Goal: Information Seeking & Learning: Learn about a topic

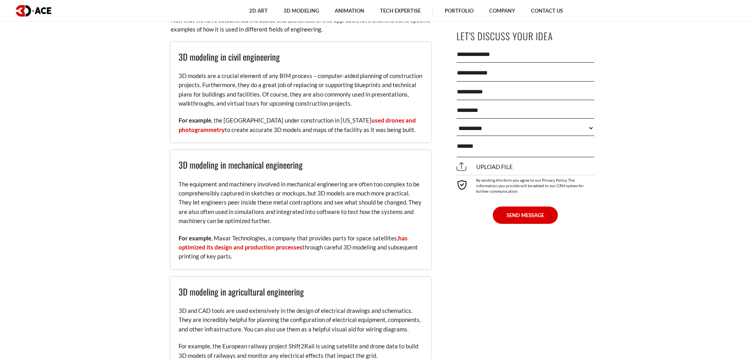
scroll to position [1640, 0]
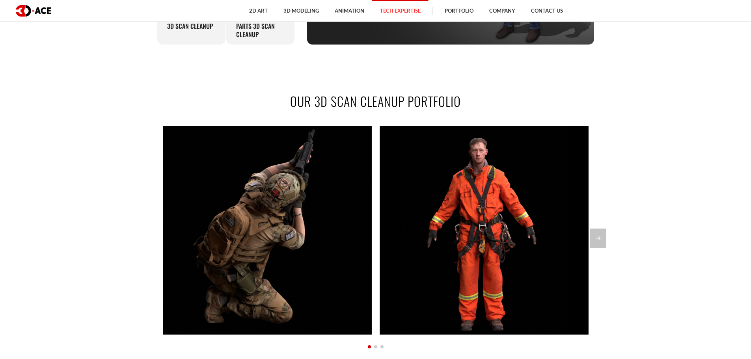
scroll to position [710, 0]
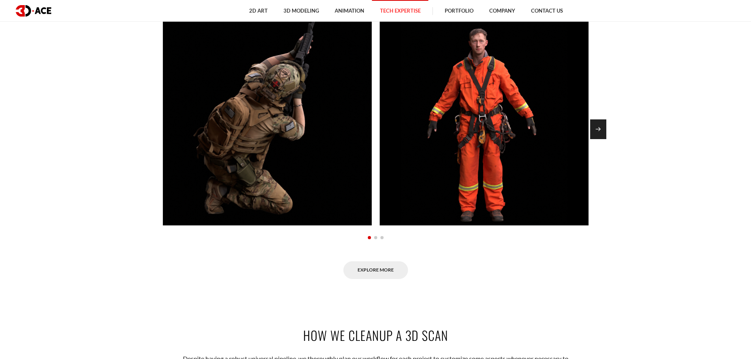
click at [601, 128] on div "Next slide" at bounding box center [599, 130] width 16 height 20
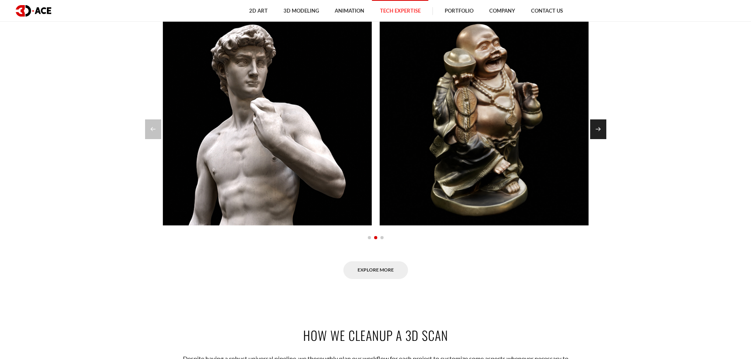
click at [601, 128] on div "Next slide" at bounding box center [599, 130] width 16 height 20
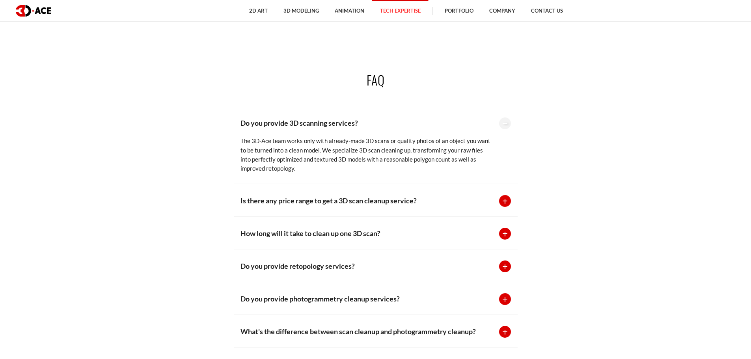
scroll to position [1893, 0]
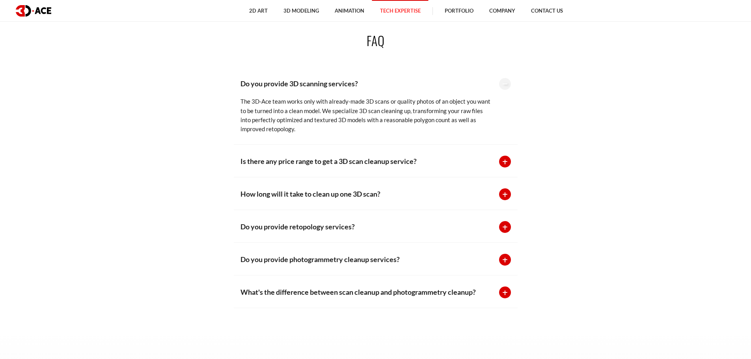
click at [506, 197] on div at bounding box center [505, 195] width 12 height 12
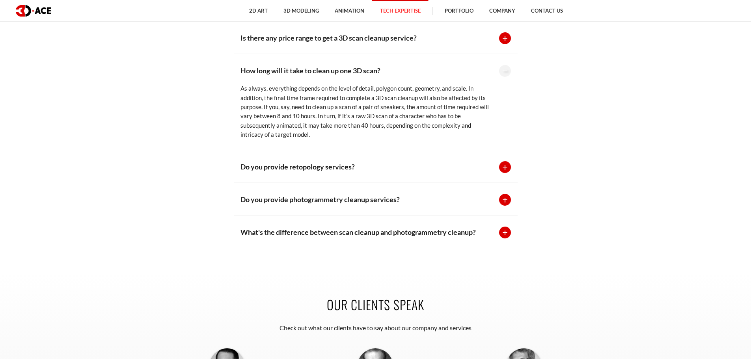
scroll to position [1972, 0]
click at [503, 167] on div at bounding box center [505, 167] width 12 height 12
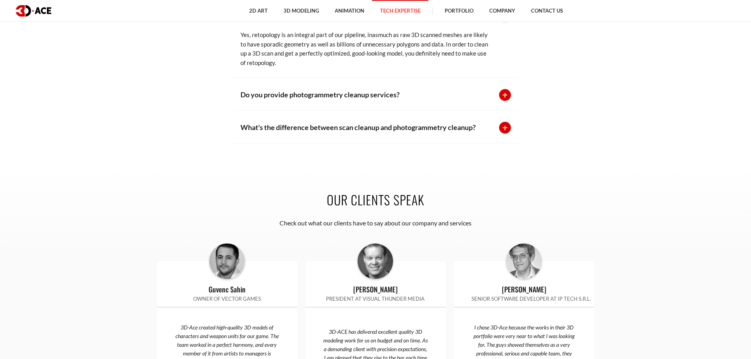
scroll to position [2130, 0]
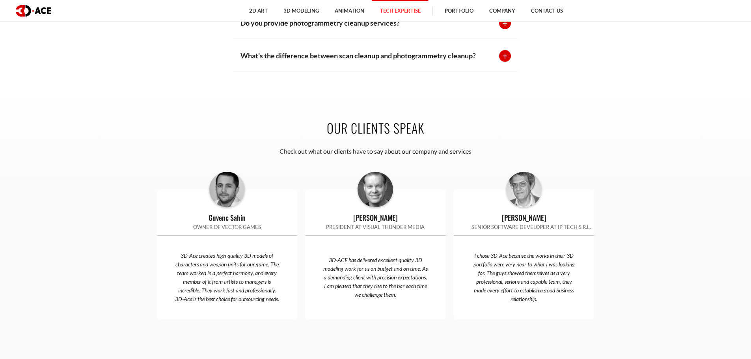
click at [507, 59] on div at bounding box center [505, 56] width 12 height 12
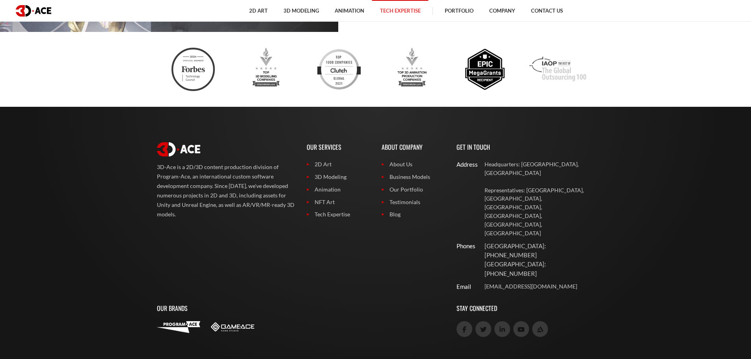
scroll to position [3004, 0]
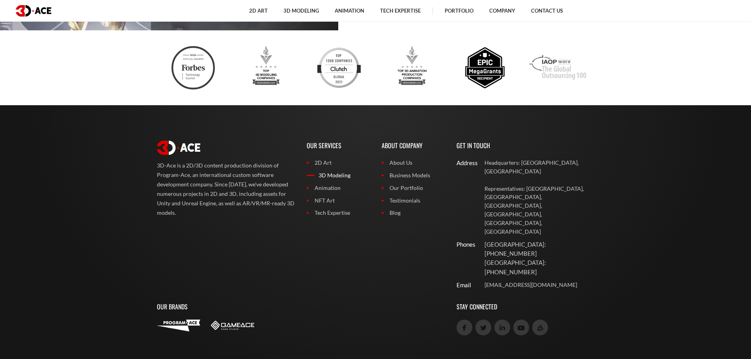
click at [347, 180] on link "3D Modeling" at bounding box center [338, 175] width 63 height 9
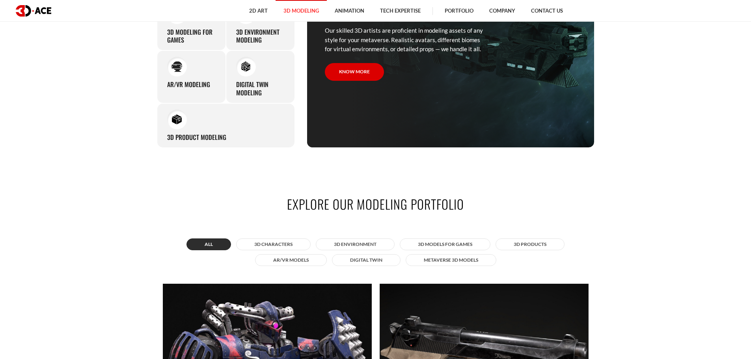
scroll to position [631, 0]
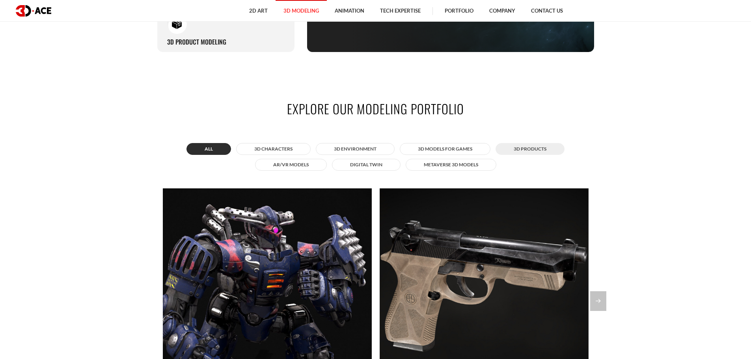
click at [524, 151] on button "3D Products" at bounding box center [530, 149] width 69 height 12
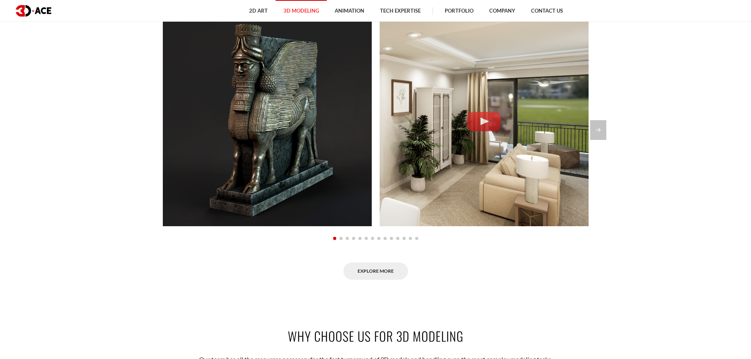
scroll to position [828, 0]
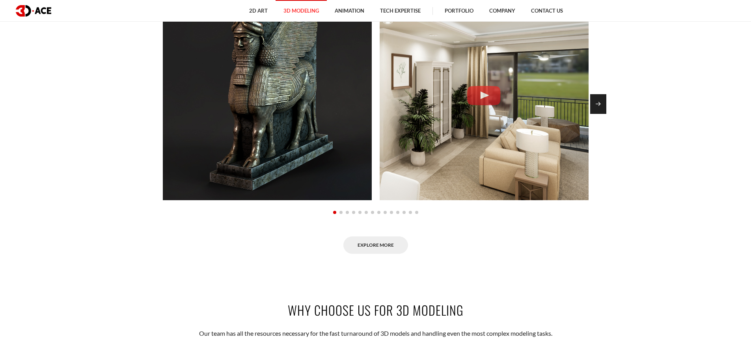
click at [596, 112] on div "Next slide" at bounding box center [599, 104] width 16 height 20
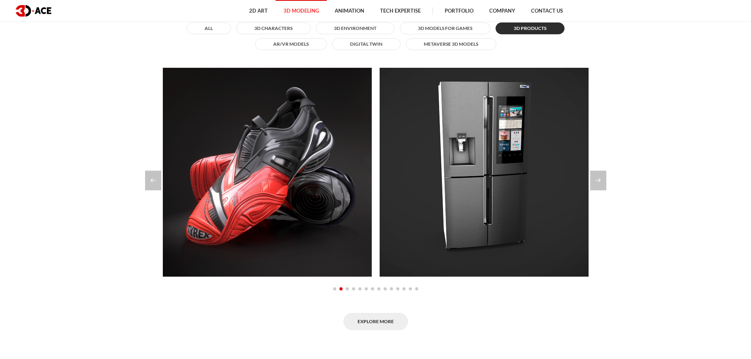
scroll to position [749, 0]
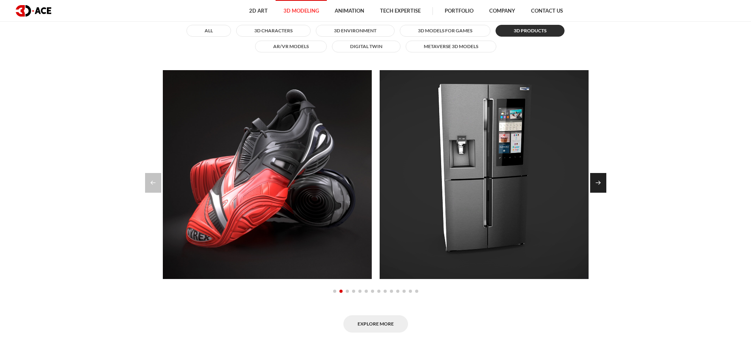
click at [599, 183] on div "Next slide" at bounding box center [599, 183] width 16 height 20
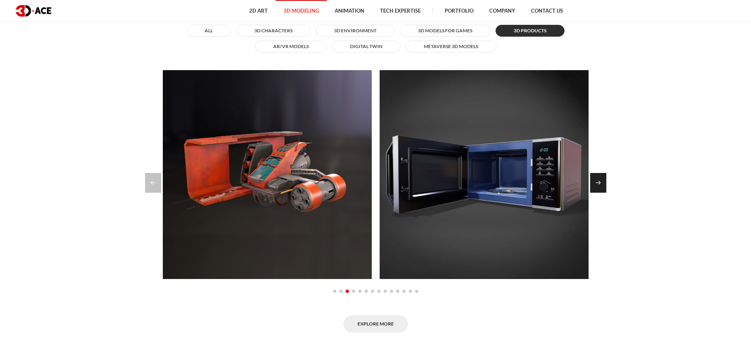
click at [599, 183] on div "Next slide" at bounding box center [599, 183] width 16 height 20
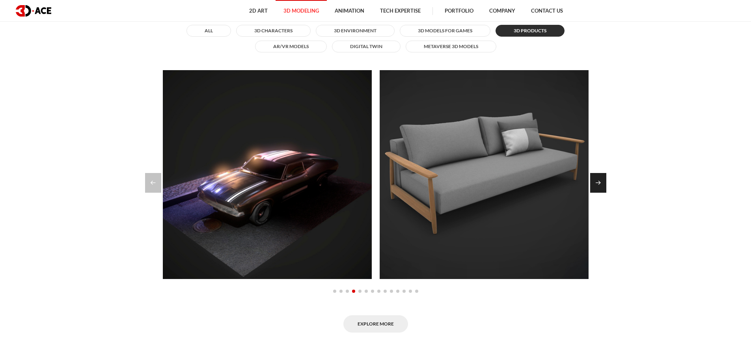
click at [599, 183] on div "Next slide" at bounding box center [599, 183] width 16 height 20
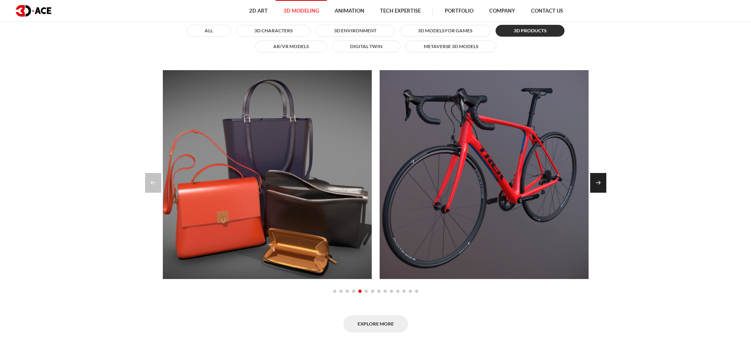
click at [599, 183] on div "Next slide" at bounding box center [599, 183] width 16 height 20
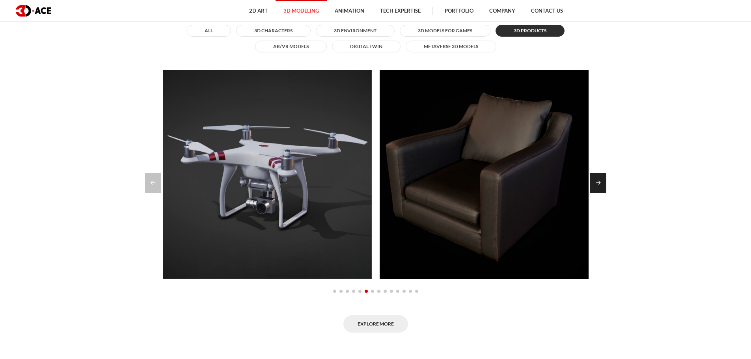
click at [599, 183] on div "Next slide" at bounding box center [599, 183] width 16 height 20
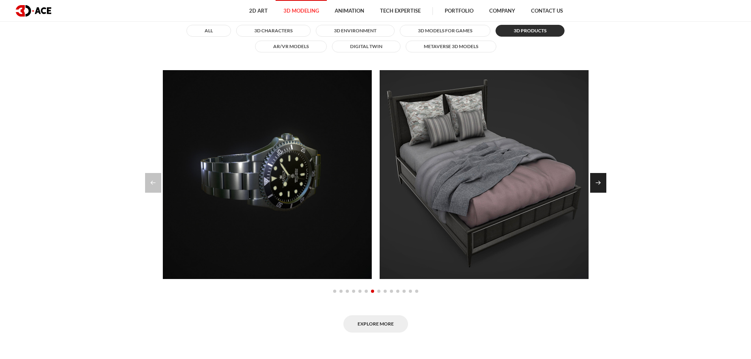
click at [599, 183] on div "Next slide" at bounding box center [599, 183] width 16 height 20
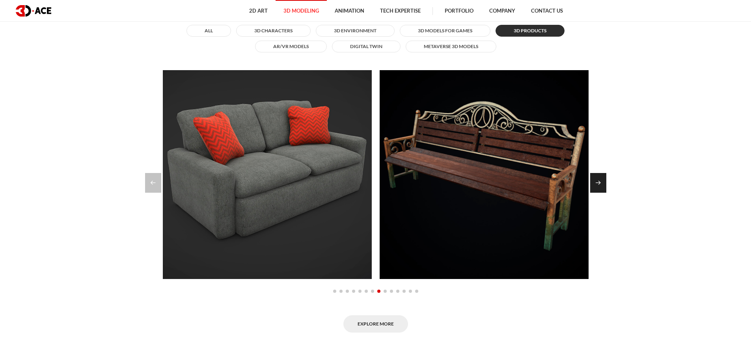
click at [599, 183] on div "Next slide" at bounding box center [599, 183] width 16 height 20
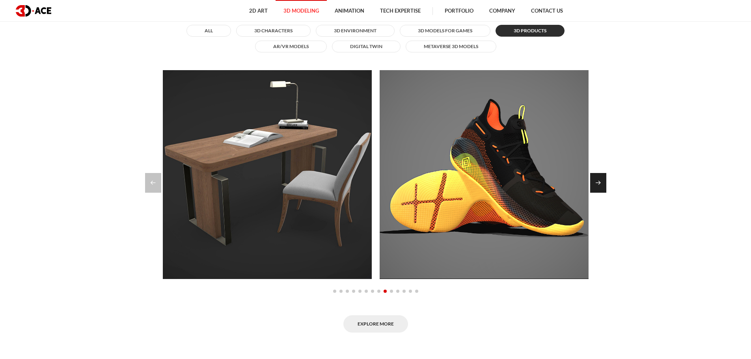
click at [599, 183] on div "Next slide" at bounding box center [599, 183] width 16 height 20
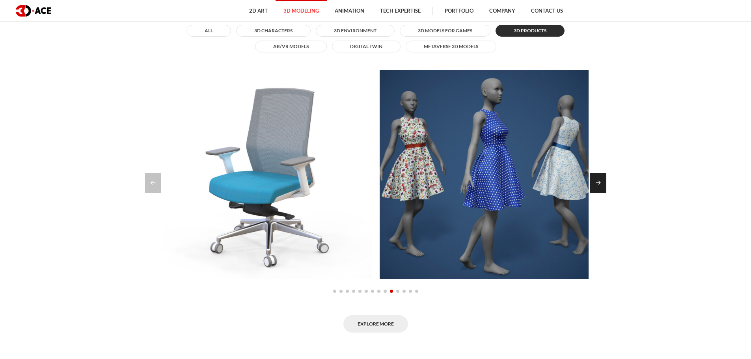
click at [599, 183] on div "Next slide" at bounding box center [599, 183] width 16 height 20
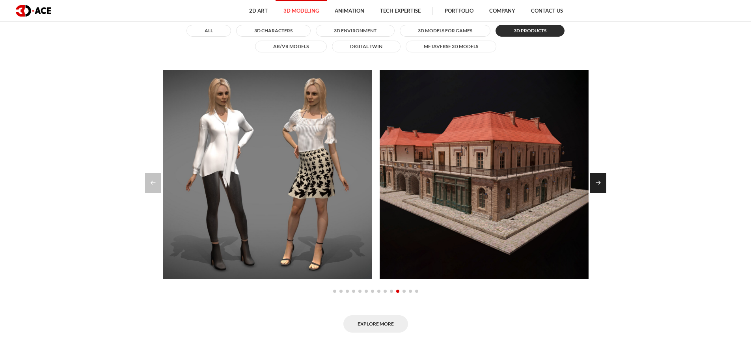
click at [599, 183] on div "Next slide" at bounding box center [599, 183] width 16 height 20
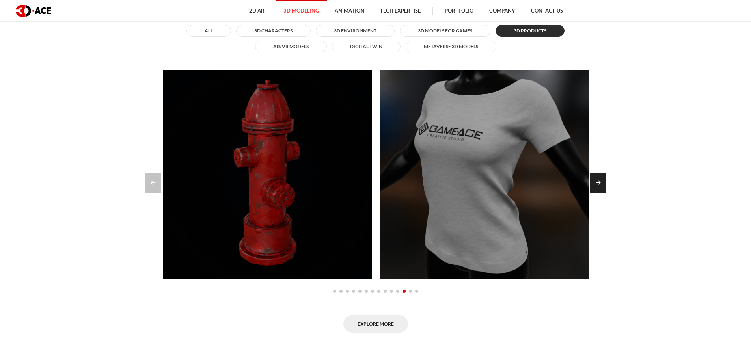
click at [599, 183] on div "Next slide" at bounding box center [599, 183] width 16 height 20
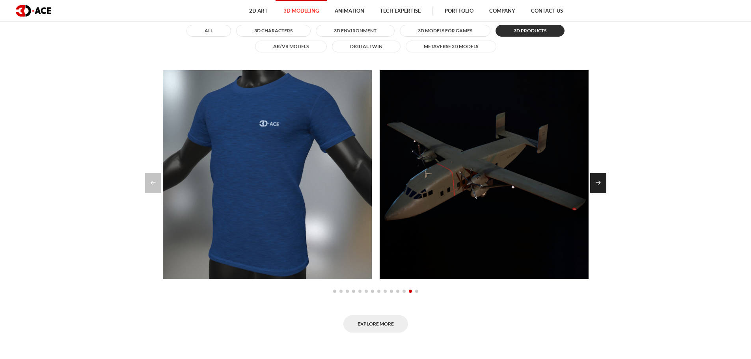
click at [599, 183] on div "Next slide" at bounding box center [599, 183] width 16 height 20
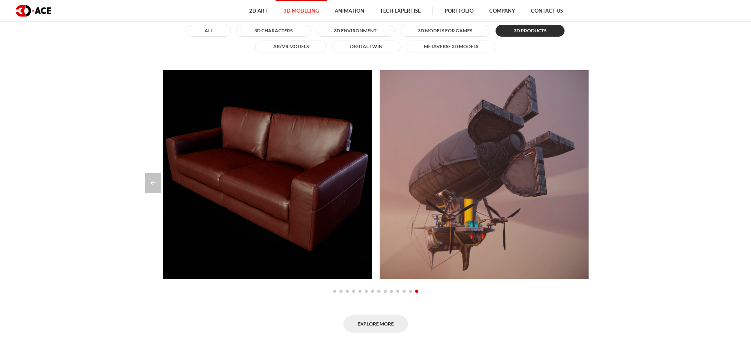
click at [599, 183] on div at bounding box center [376, 183] width 462 height 20
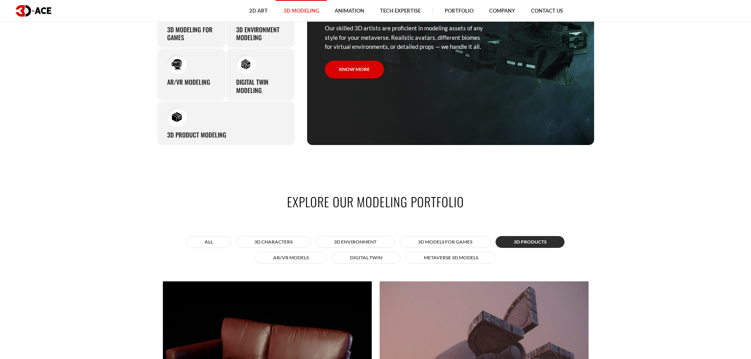
scroll to position [552, 0]
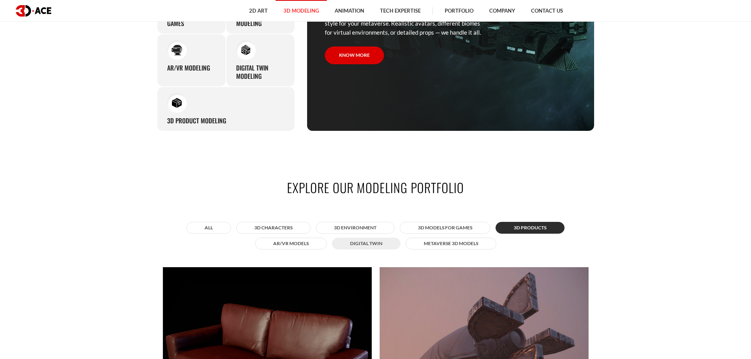
click at [380, 241] on button "Digital twin" at bounding box center [366, 244] width 69 height 12
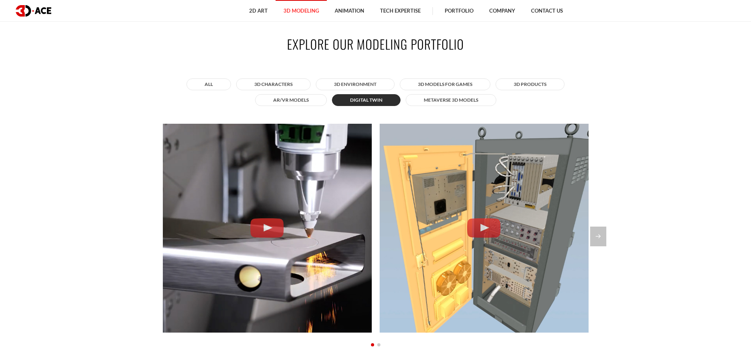
scroll to position [710, 0]
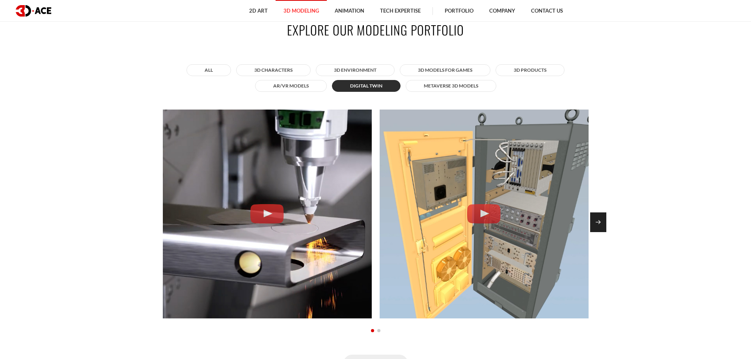
click at [598, 219] on div "Next slide" at bounding box center [599, 223] width 16 height 20
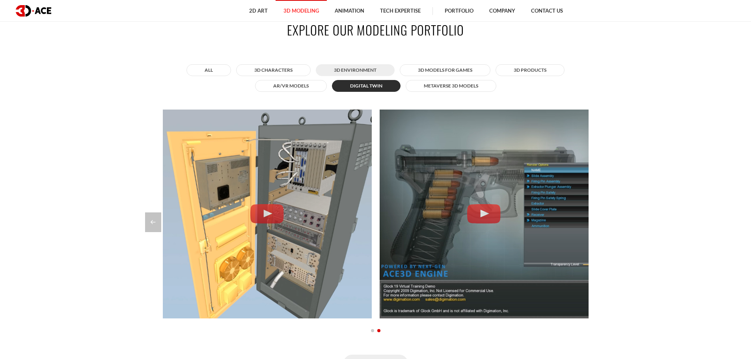
drag, startPoint x: 346, startPoint y: 73, endPoint x: 396, endPoint y: 70, distance: 50.2
click at [346, 73] on button "3D Environment" at bounding box center [355, 70] width 79 height 12
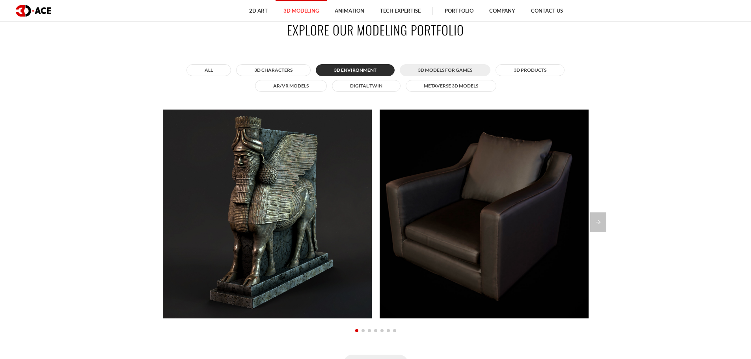
click at [425, 72] on button "3D Models for Games" at bounding box center [445, 70] width 91 height 12
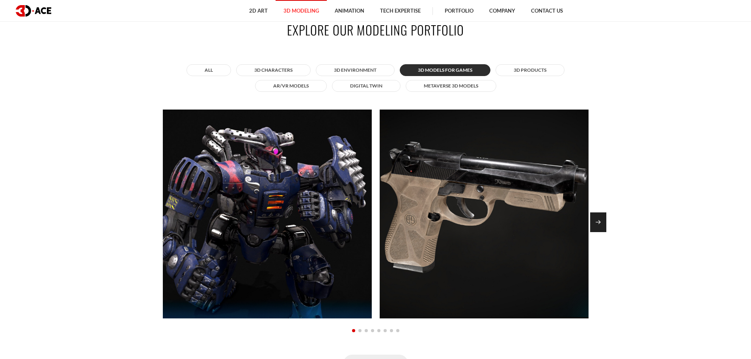
click at [597, 215] on div "Next slide" at bounding box center [599, 223] width 16 height 20
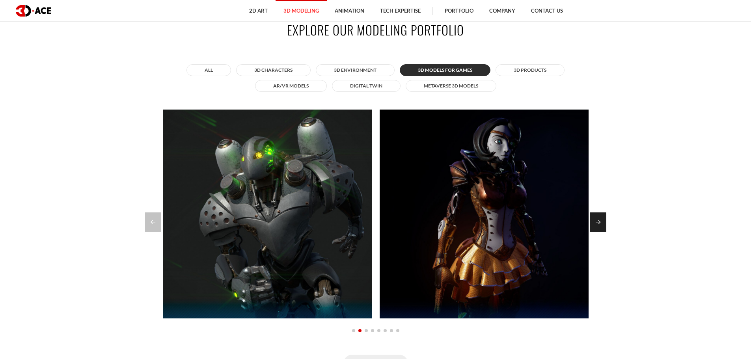
click at [597, 215] on div "Next slide" at bounding box center [599, 223] width 16 height 20
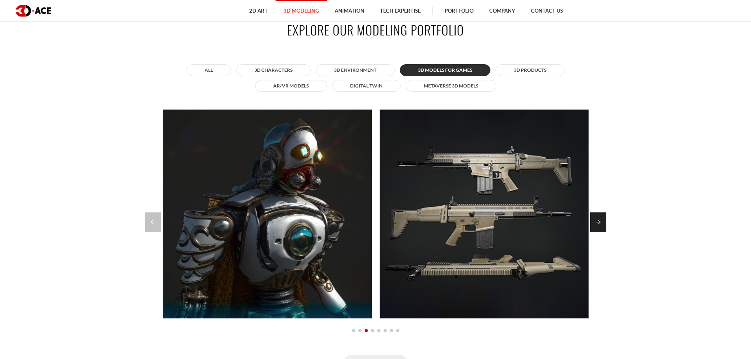
click at [597, 215] on div "Next slide" at bounding box center [599, 223] width 16 height 20
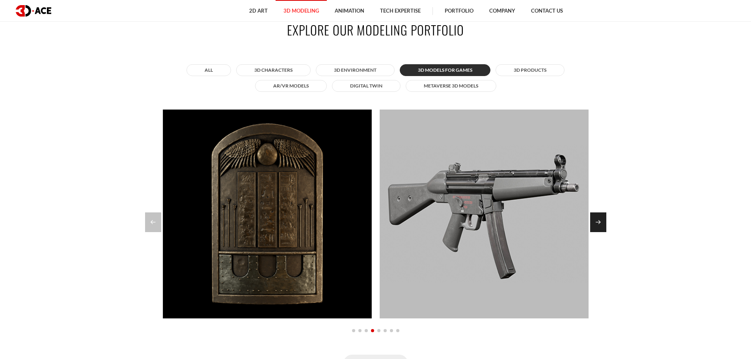
click at [597, 215] on div "Next slide" at bounding box center [599, 223] width 16 height 20
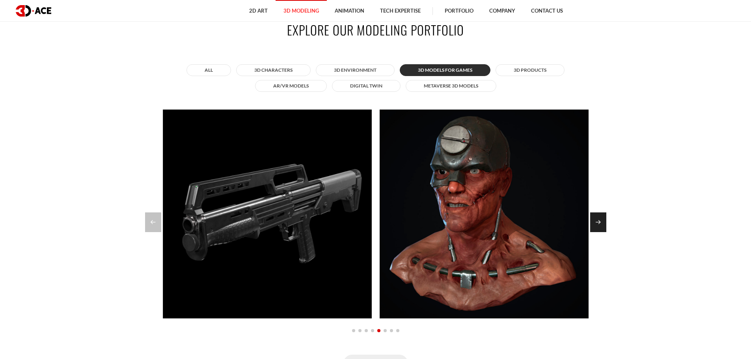
click at [597, 215] on div "Next slide" at bounding box center [599, 223] width 16 height 20
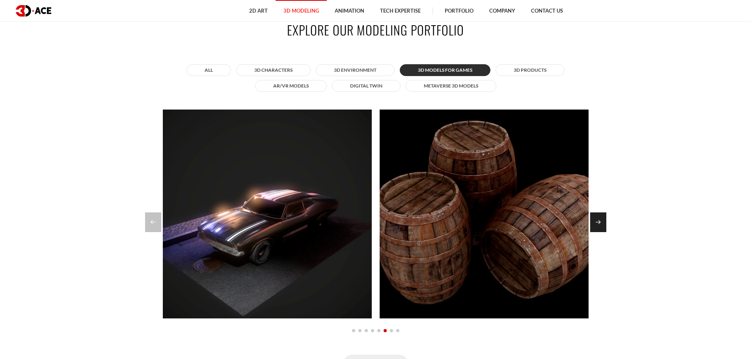
click at [597, 215] on div "Next slide" at bounding box center [599, 223] width 16 height 20
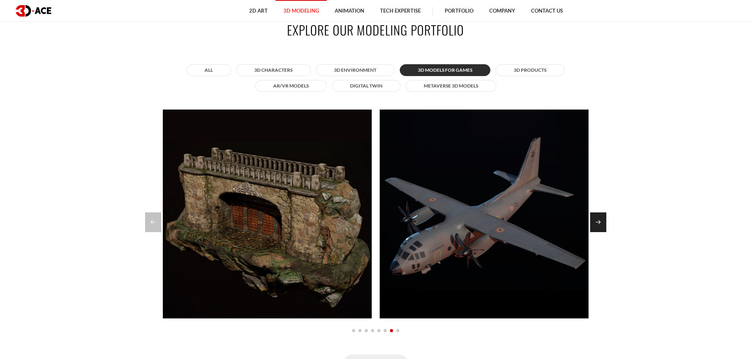
click at [597, 215] on div "Next slide" at bounding box center [599, 223] width 16 height 20
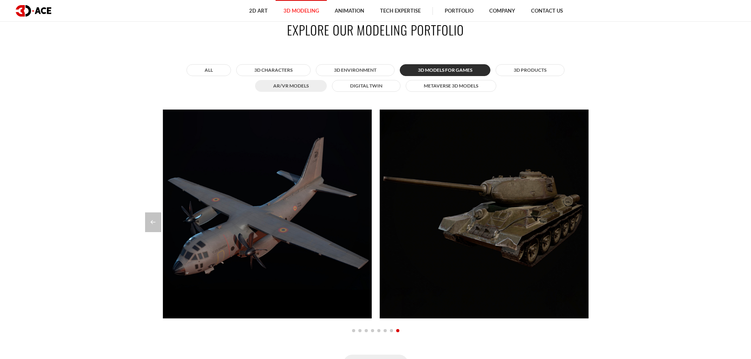
click at [275, 86] on button "AR/VR Models" at bounding box center [291, 86] width 72 height 12
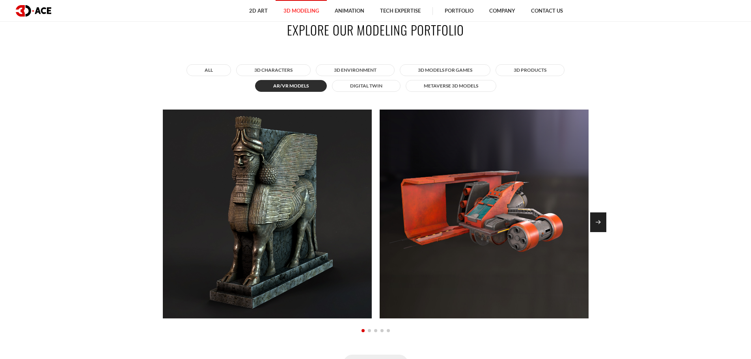
click at [596, 222] on div "Next slide" at bounding box center [599, 223] width 16 height 20
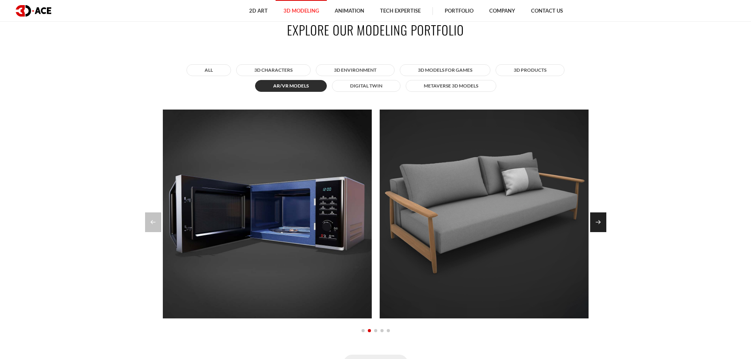
click at [598, 219] on div "Next slide" at bounding box center [599, 223] width 16 height 20
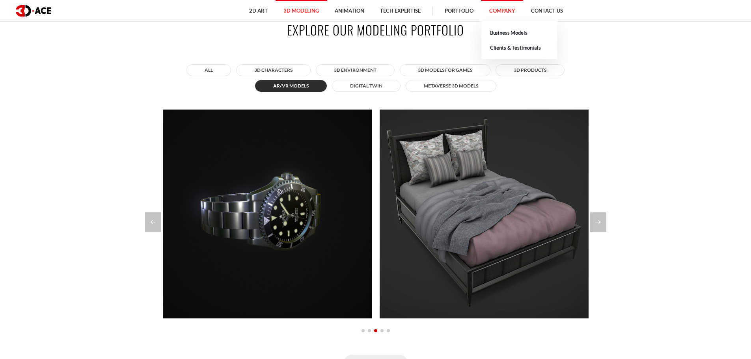
click at [504, 12] on link "Company" at bounding box center [503, 11] width 42 height 22
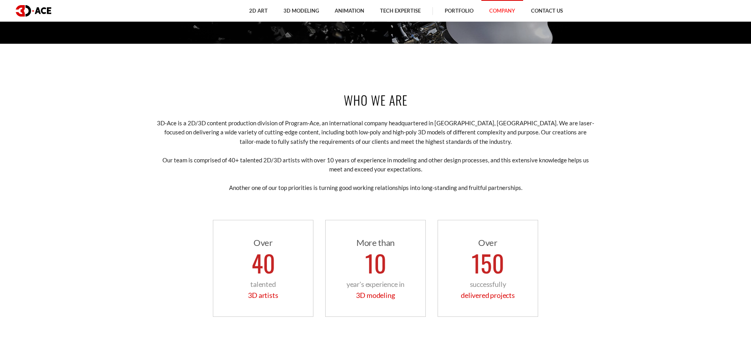
scroll to position [592, 0]
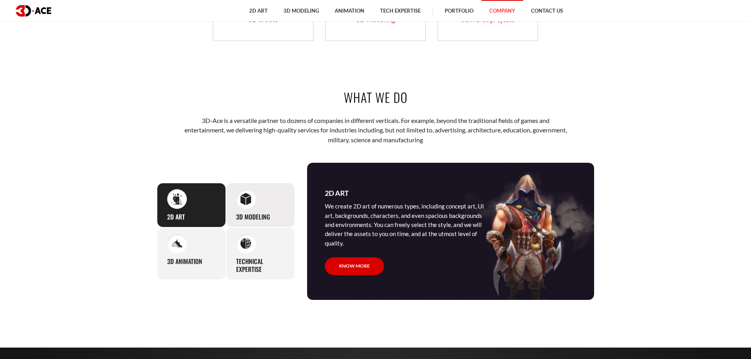
click at [245, 221] on h3 "3D Modeling" at bounding box center [253, 217] width 34 height 8
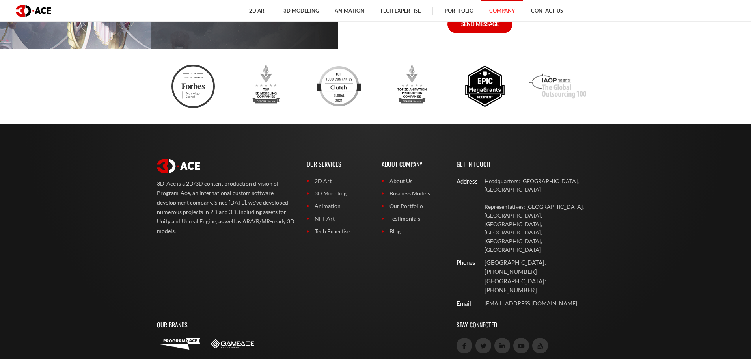
scroll to position [2052, 0]
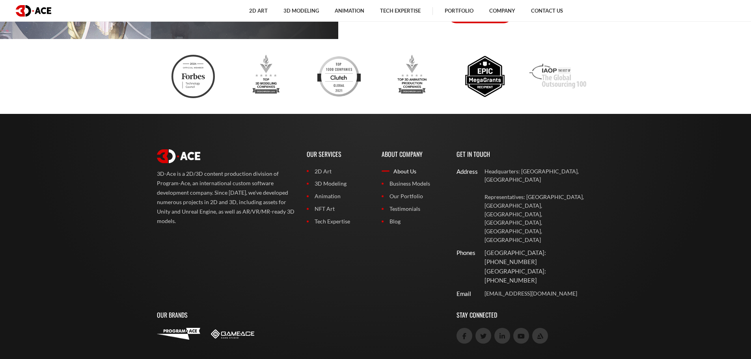
click at [407, 172] on link "About Us" at bounding box center [413, 171] width 63 height 9
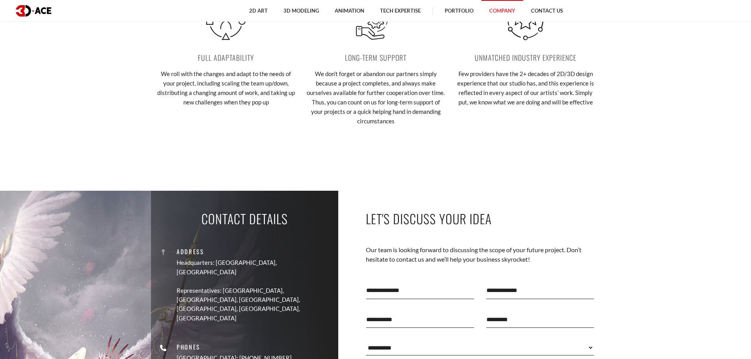
scroll to position [2052, 0]
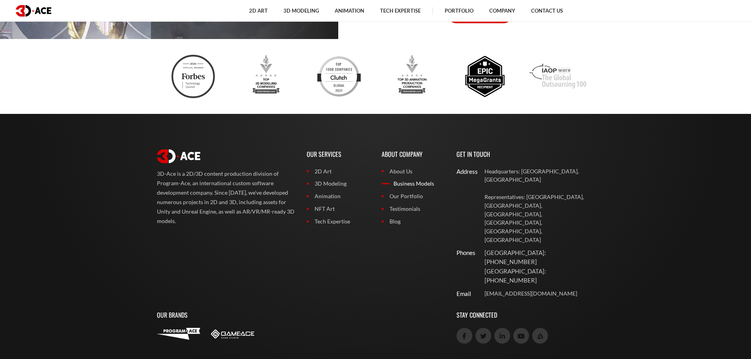
click at [426, 185] on link "Business Models" at bounding box center [413, 183] width 63 height 9
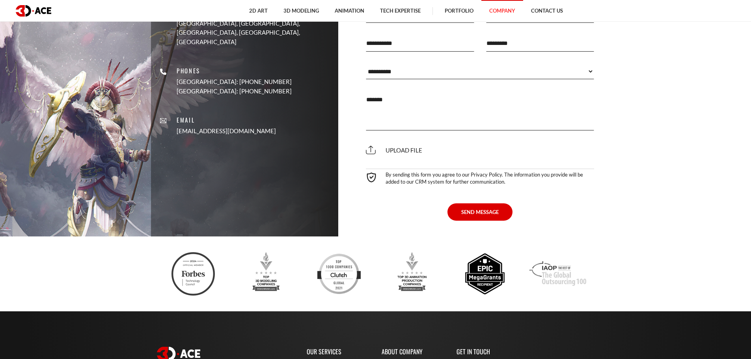
scroll to position [1065, 0]
